Goal: Task Accomplishment & Management: Manage account settings

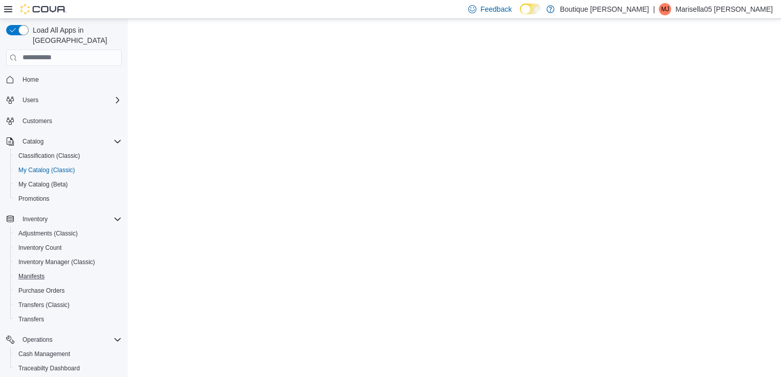
select select "**********"
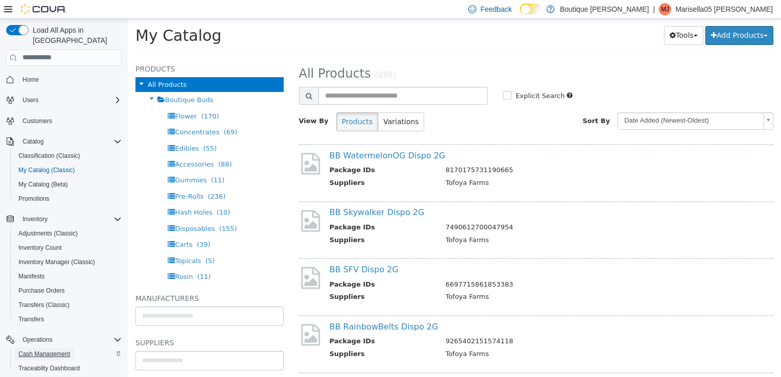
click at [46, 350] on span "Cash Management" at bounding box center [44, 354] width 52 height 8
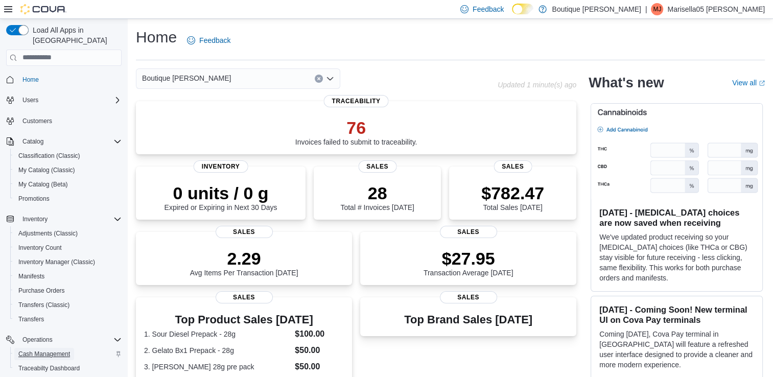
click at [50, 350] on span "Cash Management" at bounding box center [44, 354] width 52 height 8
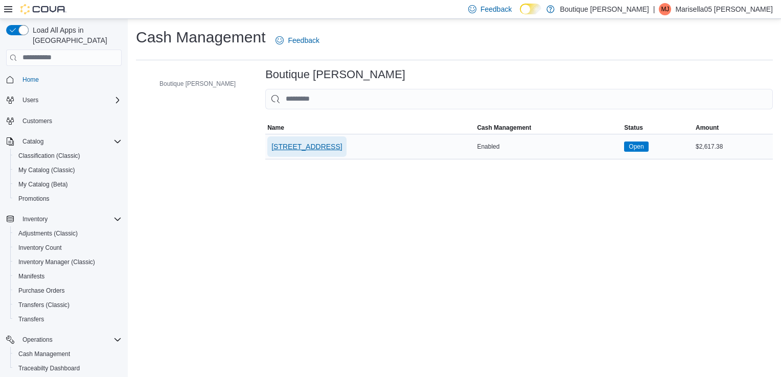
click at [278, 147] on span "[STREET_ADDRESS]" at bounding box center [306, 147] width 71 height 10
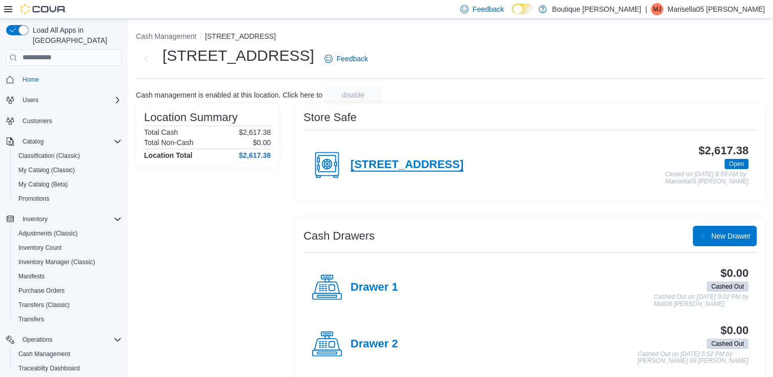
click at [392, 158] on h4 "[STREET_ADDRESS]" at bounding box center [407, 164] width 113 height 13
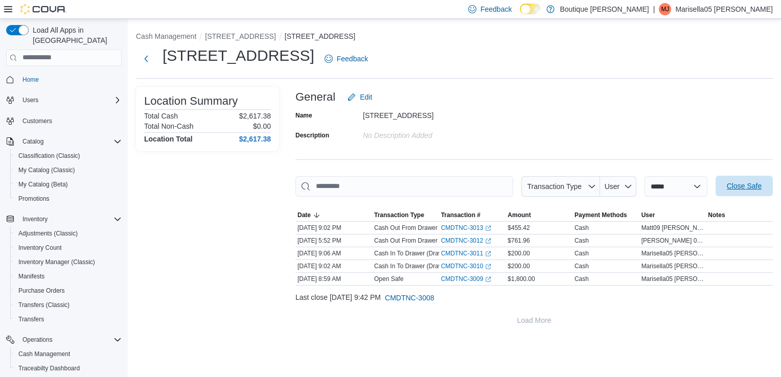
click at [730, 188] on span "Close Safe" at bounding box center [744, 186] width 35 height 10
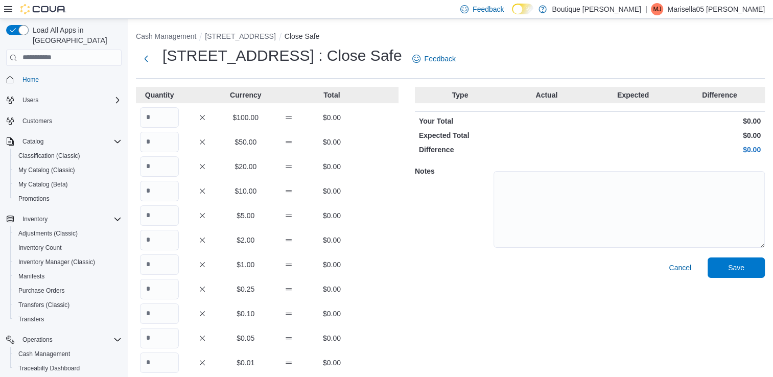
click at [181, 111] on div "$100.00 $0.00" at bounding box center [267, 117] width 263 height 20
click at [169, 113] on input "Quantity" at bounding box center [159, 117] width 39 height 20
type input "*"
click at [165, 150] on input "Quantity" at bounding box center [159, 142] width 39 height 20
click at [170, 163] on input "Quantity" at bounding box center [159, 166] width 39 height 20
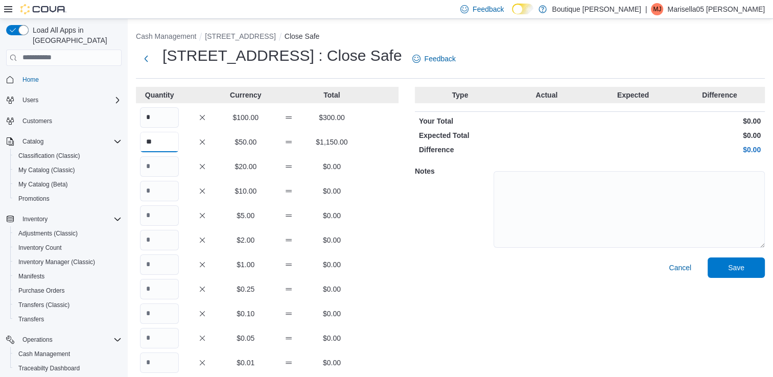
click at [164, 139] on input "**" at bounding box center [159, 142] width 39 height 20
type input "*"
click at [168, 165] on input "Quantity" at bounding box center [159, 166] width 39 height 20
type input "**"
click at [168, 185] on input "Quantity" at bounding box center [159, 191] width 39 height 20
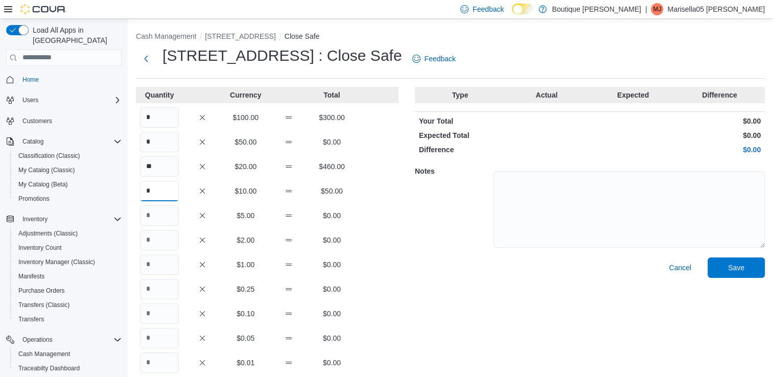
type input "*"
click at [168, 215] on input "Quantity" at bounding box center [159, 216] width 39 height 20
type input "*"
click at [162, 256] on input "Quantity" at bounding box center [159, 265] width 39 height 20
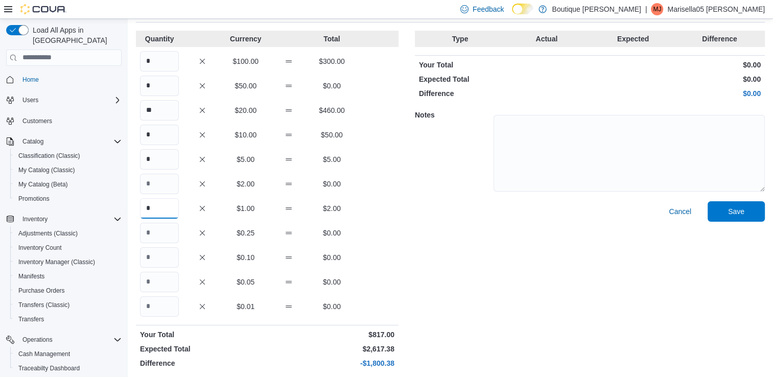
scroll to position [59, 0]
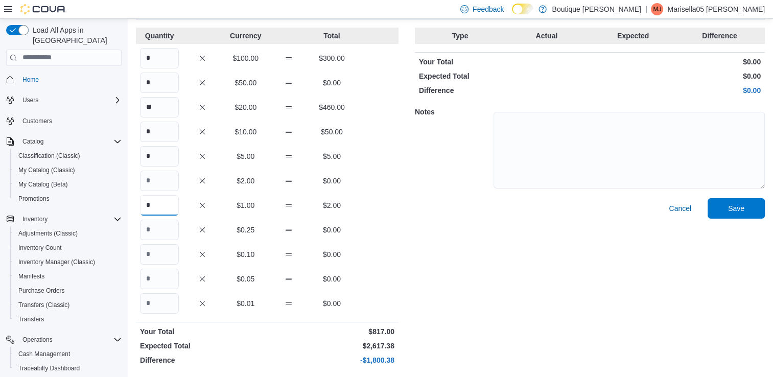
type input "*"
click at [152, 259] on input "Quantity" at bounding box center [159, 254] width 39 height 20
type input "*"
click at [162, 279] on input "Quantity" at bounding box center [159, 279] width 39 height 20
type input "*"
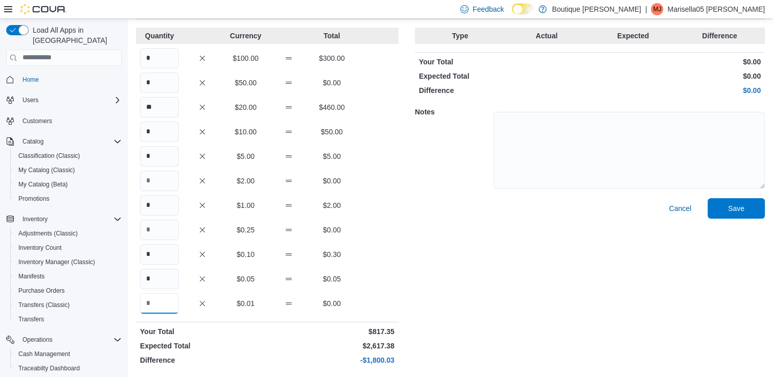
click at [166, 293] on input "Quantity" at bounding box center [159, 303] width 39 height 20
type input "*"
click at [152, 57] on input "*" at bounding box center [159, 58] width 39 height 20
type input "**"
click at [765, 213] on button "Save" at bounding box center [736, 208] width 57 height 20
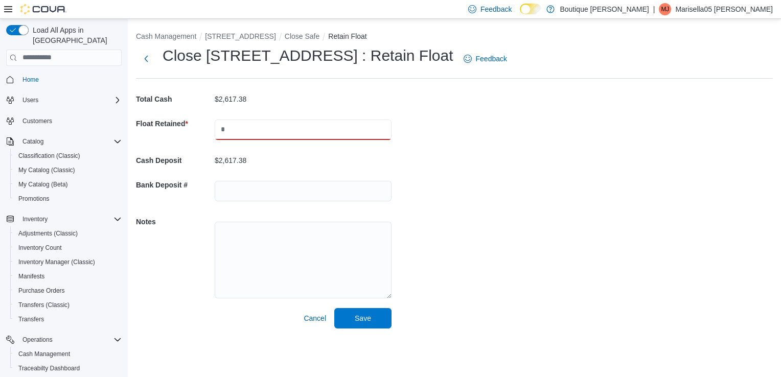
click at [324, 127] on input "text" at bounding box center [303, 130] width 177 height 20
type input "****"
click at [261, 189] on input "text" at bounding box center [303, 191] width 177 height 20
type input "*"
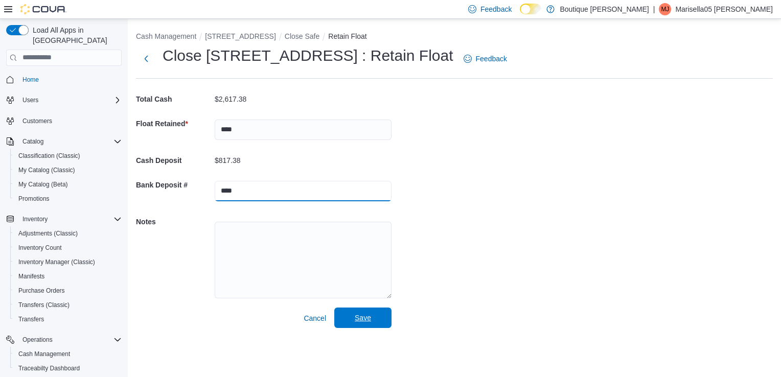
type input "****"
click at [347, 317] on span "Save" at bounding box center [362, 318] width 45 height 20
